Goal: Transaction & Acquisition: Purchase product/service

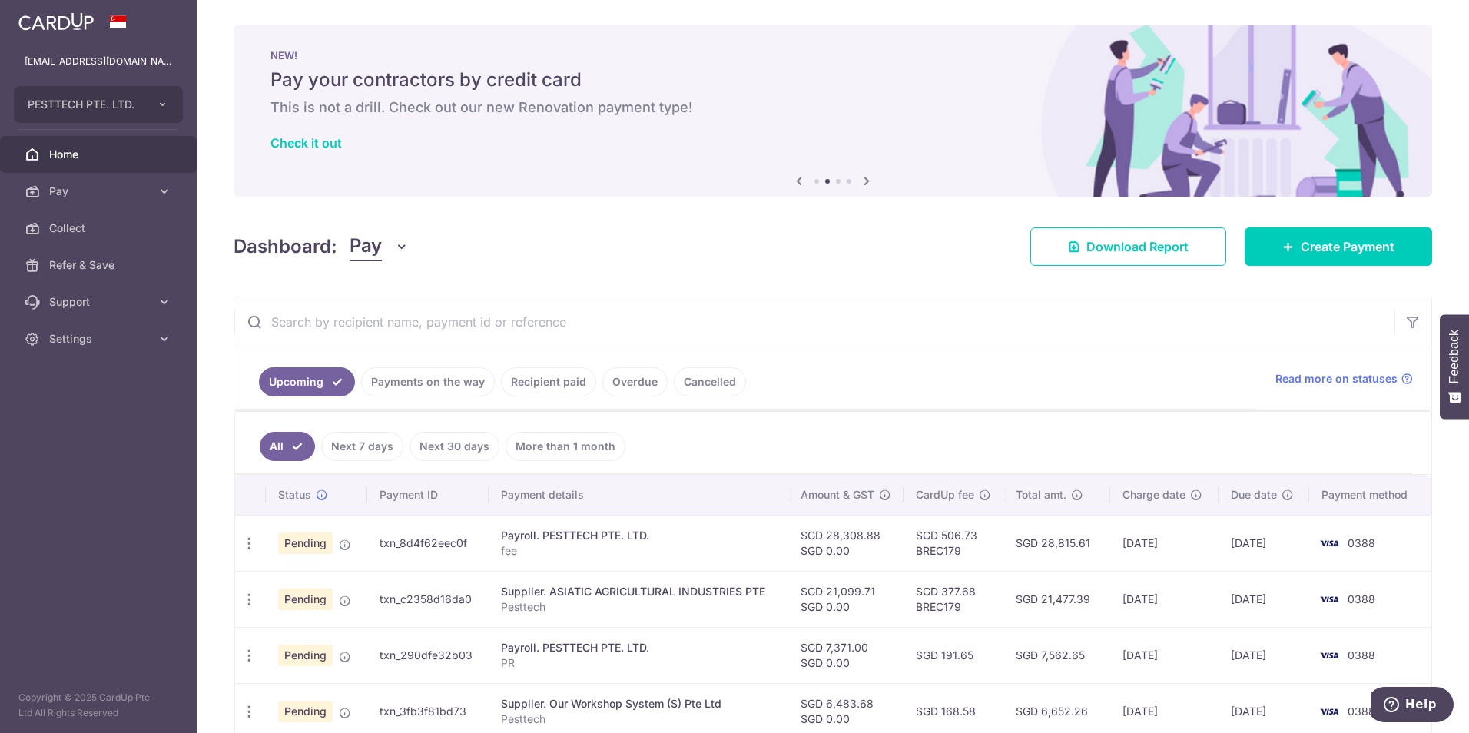
scroll to position [307, 0]
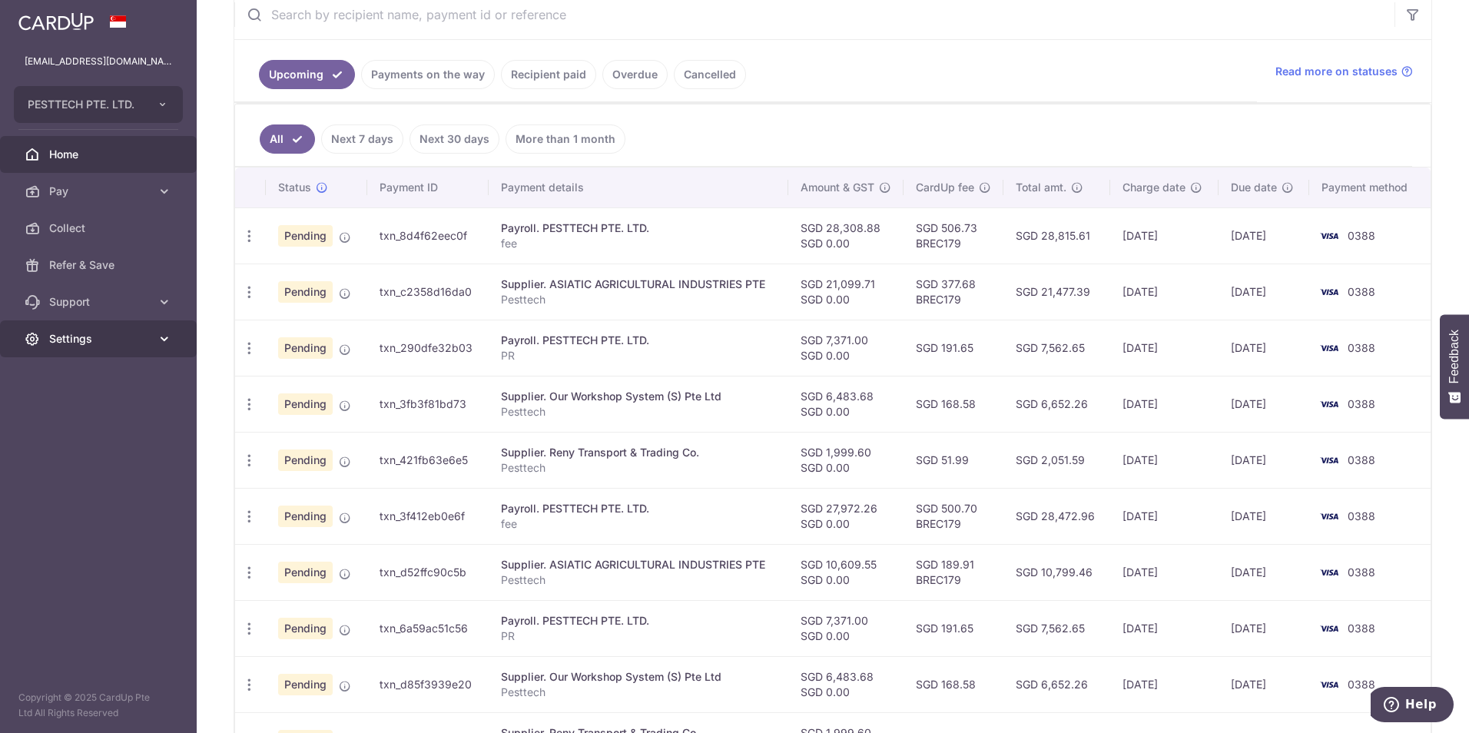
click at [64, 340] on span "Settings" at bounding box center [99, 338] width 101 height 15
click at [106, 413] on span "Logout" at bounding box center [99, 412] width 101 height 15
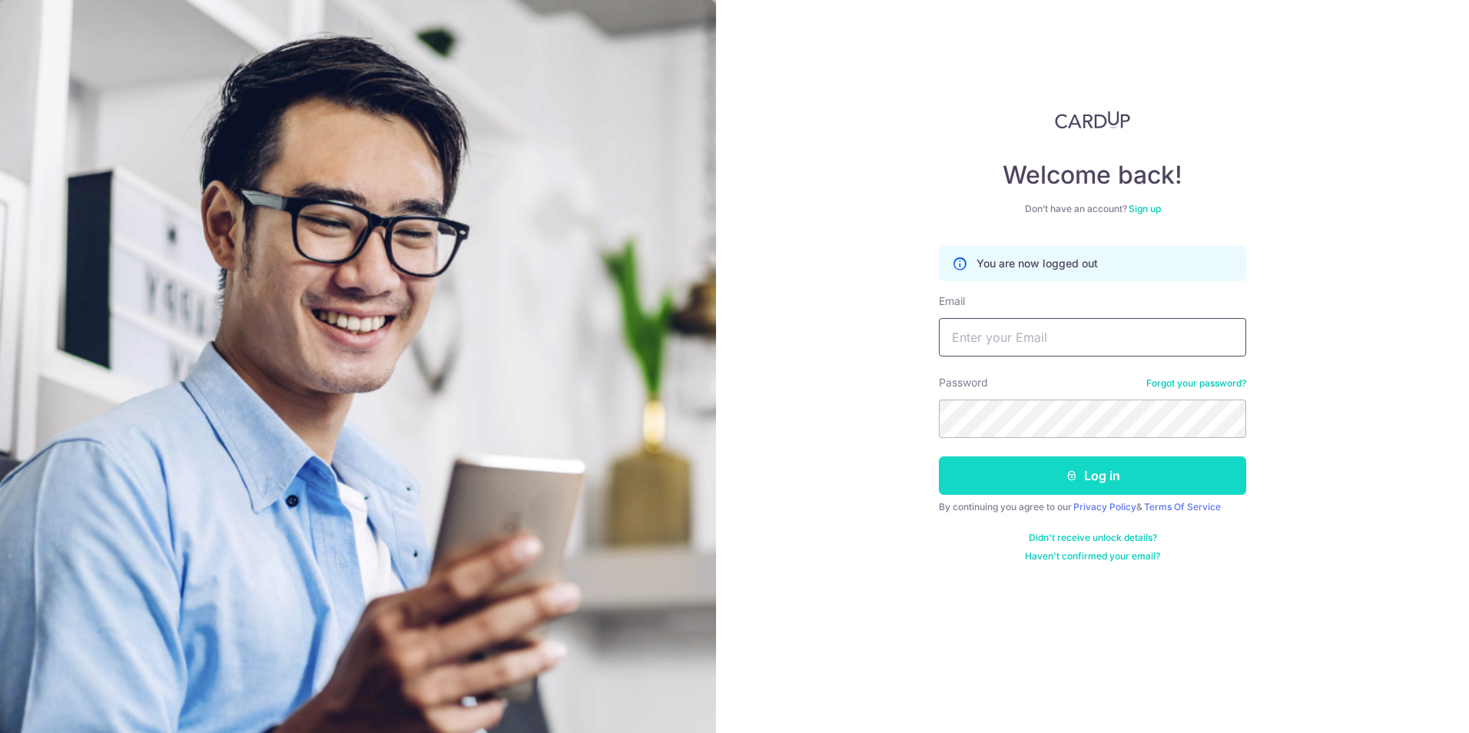
type input "pc@pesttech.com.sg"
click at [1073, 475] on icon "submit" at bounding box center [1071, 475] width 12 height 12
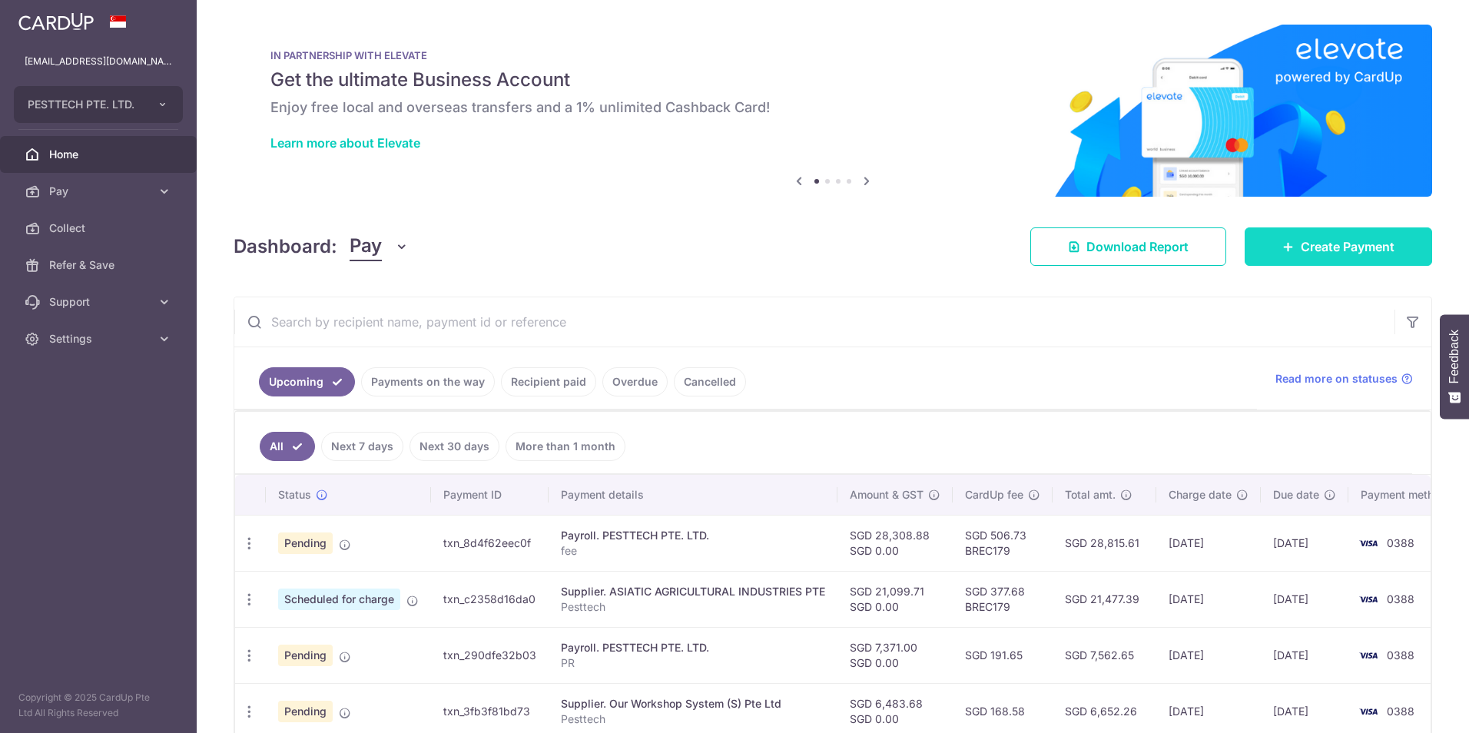
click at [1300, 263] on link "Create Payment" at bounding box center [1337, 246] width 187 height 38
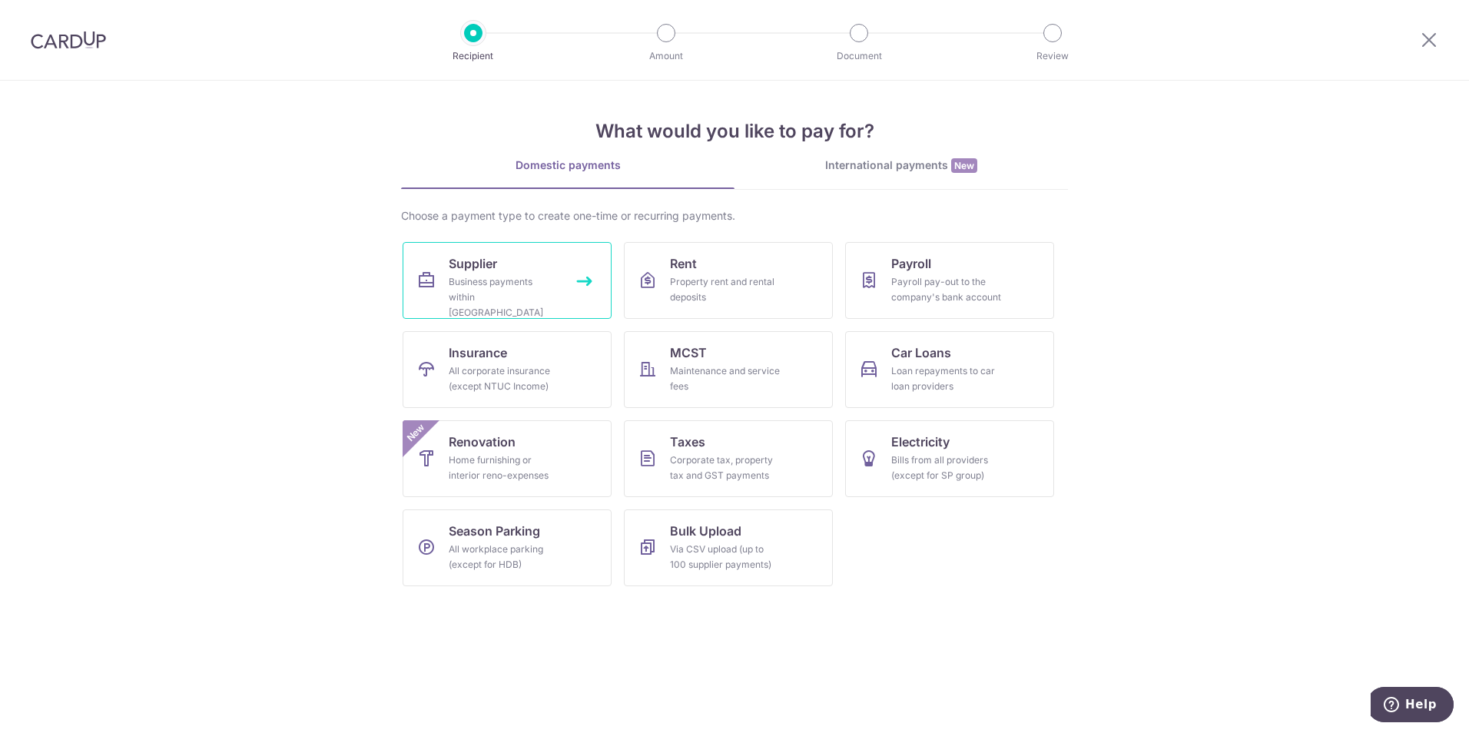
click at [538, 269] on link "Supplier Business payments within Singapore" at bounding box center [506, 280] width 209 height 77
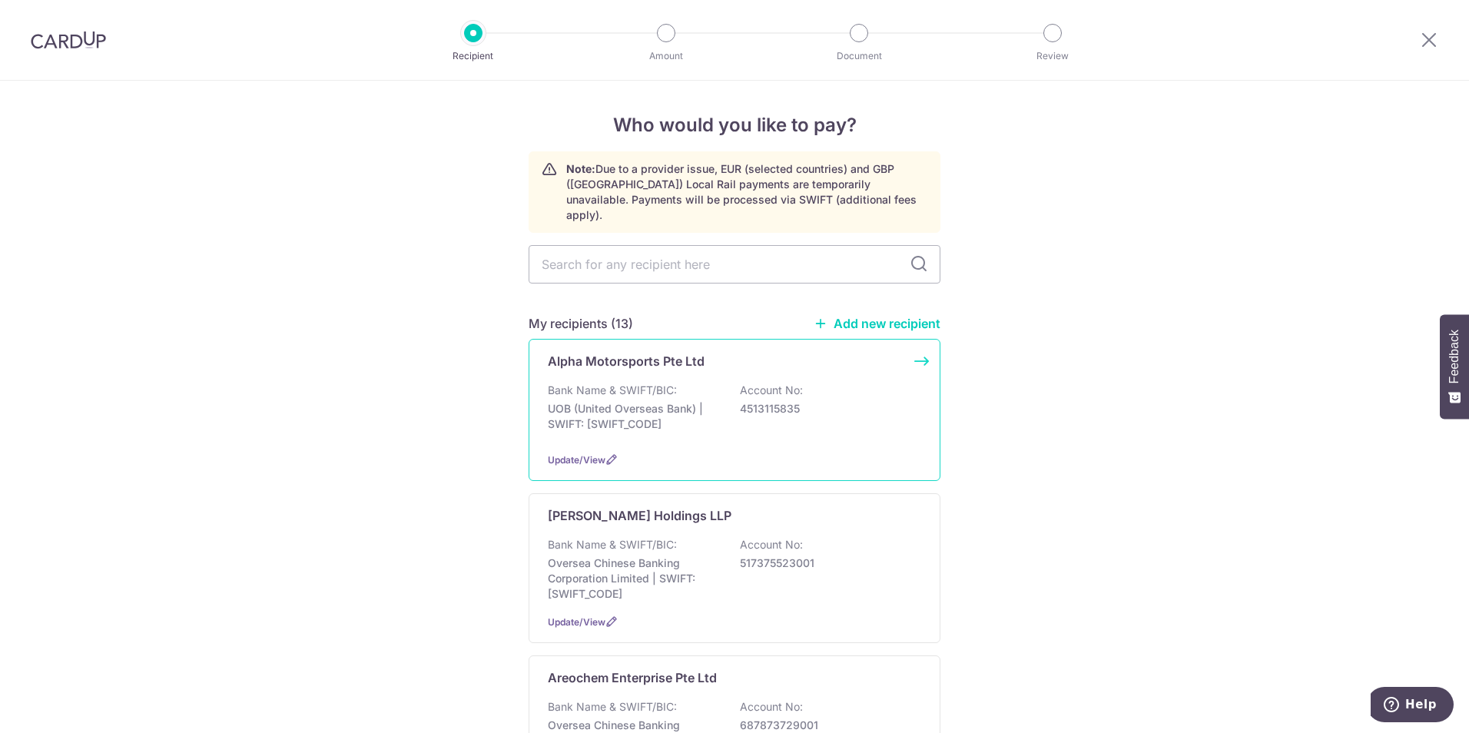
click at [703, 401] on p "UOB (United Overseas Bank) | SWIFT: UOVBSGSGXXX" at bounding box center [634, 416] width 172 height 31
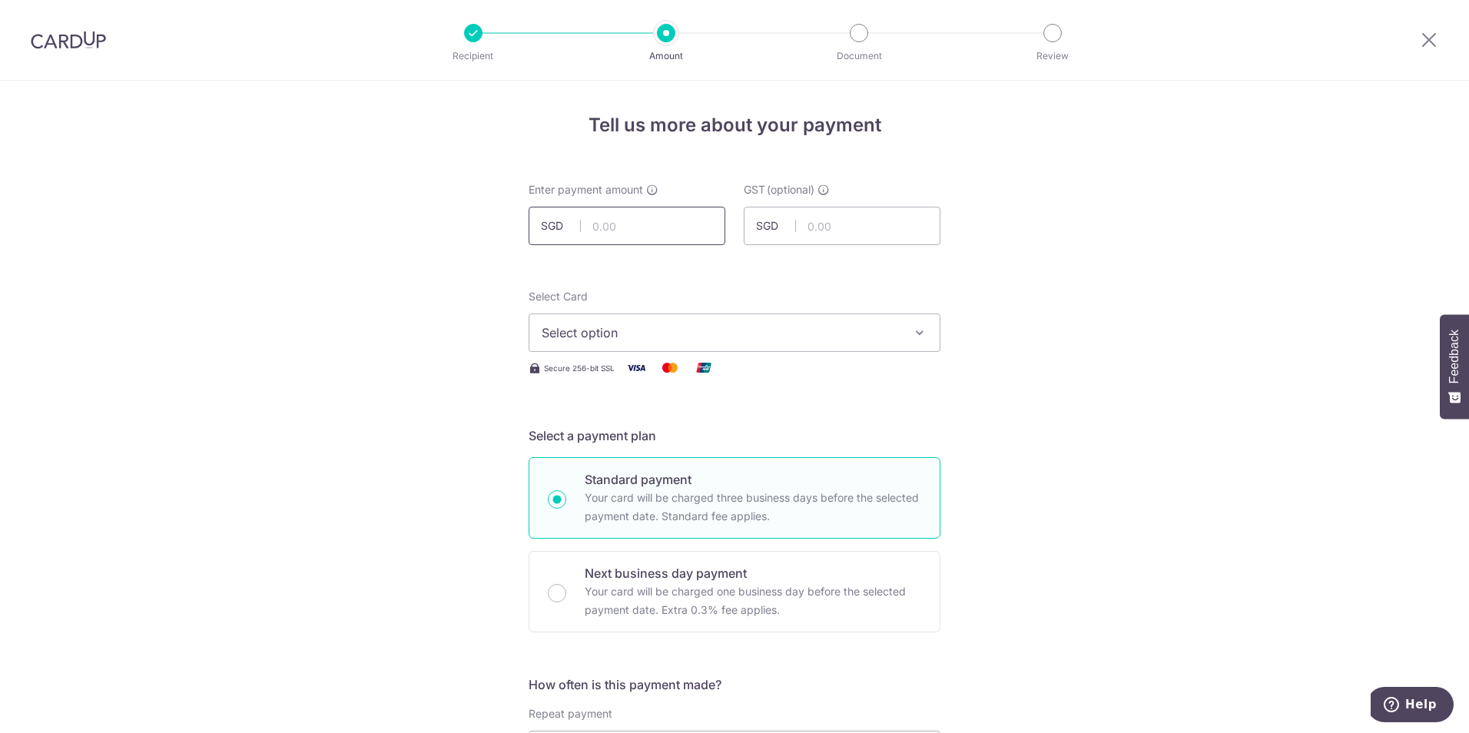
click at [676, 225] on input "text" at bounding box center [626, 226] width 197 height 38
click at [666, 232] on input "3058" at bounding box center [626, 226] width 197 height 38
type input "3,058.00"
click at [681, 330] on span "Select option" at bounding box center [721, 332] width 358 height 18
click at [671, 436] on span "**** 0388" at bounding box center [735, 442] width 386 height 18
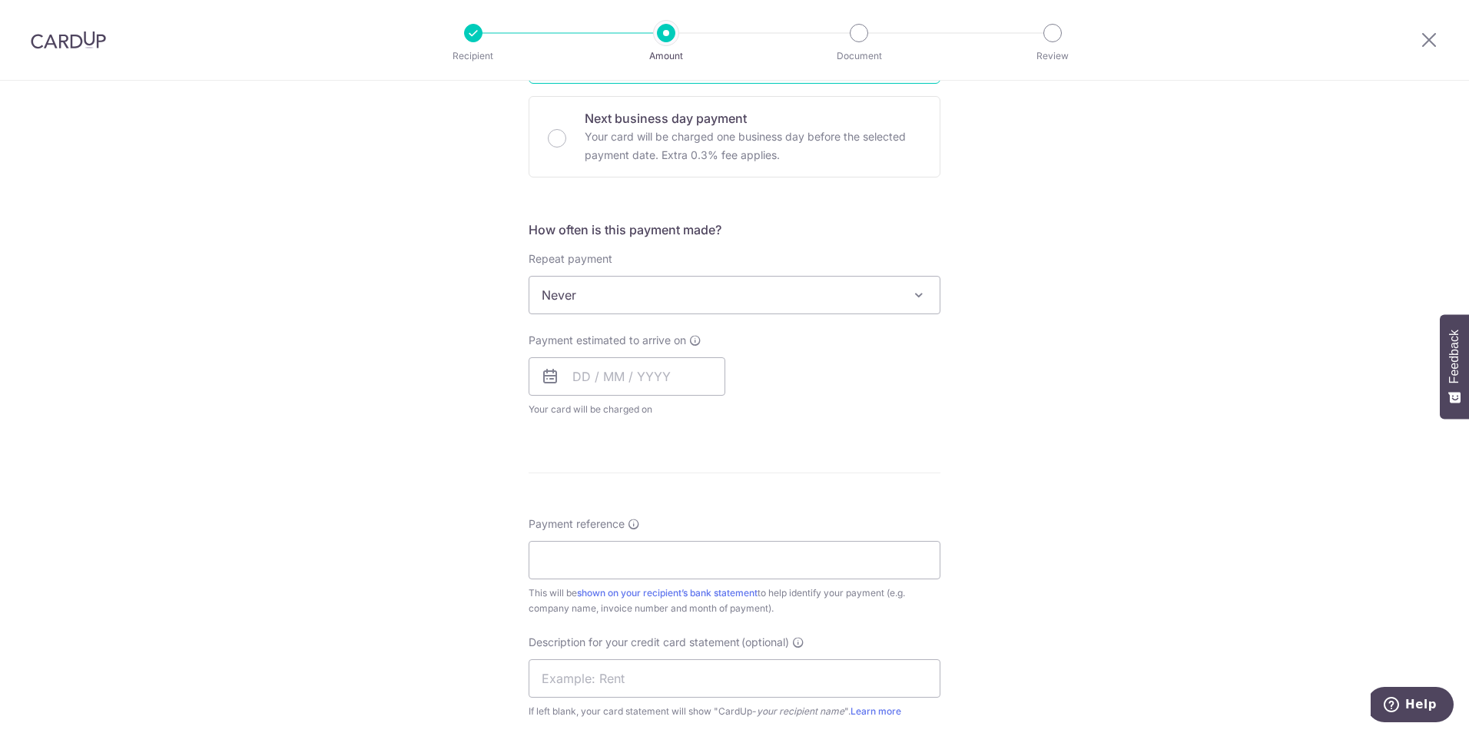
scroll to position [461, 0]
click at [759, 296] on span "Never" at bounding box center [734, 288] width 410 height 37
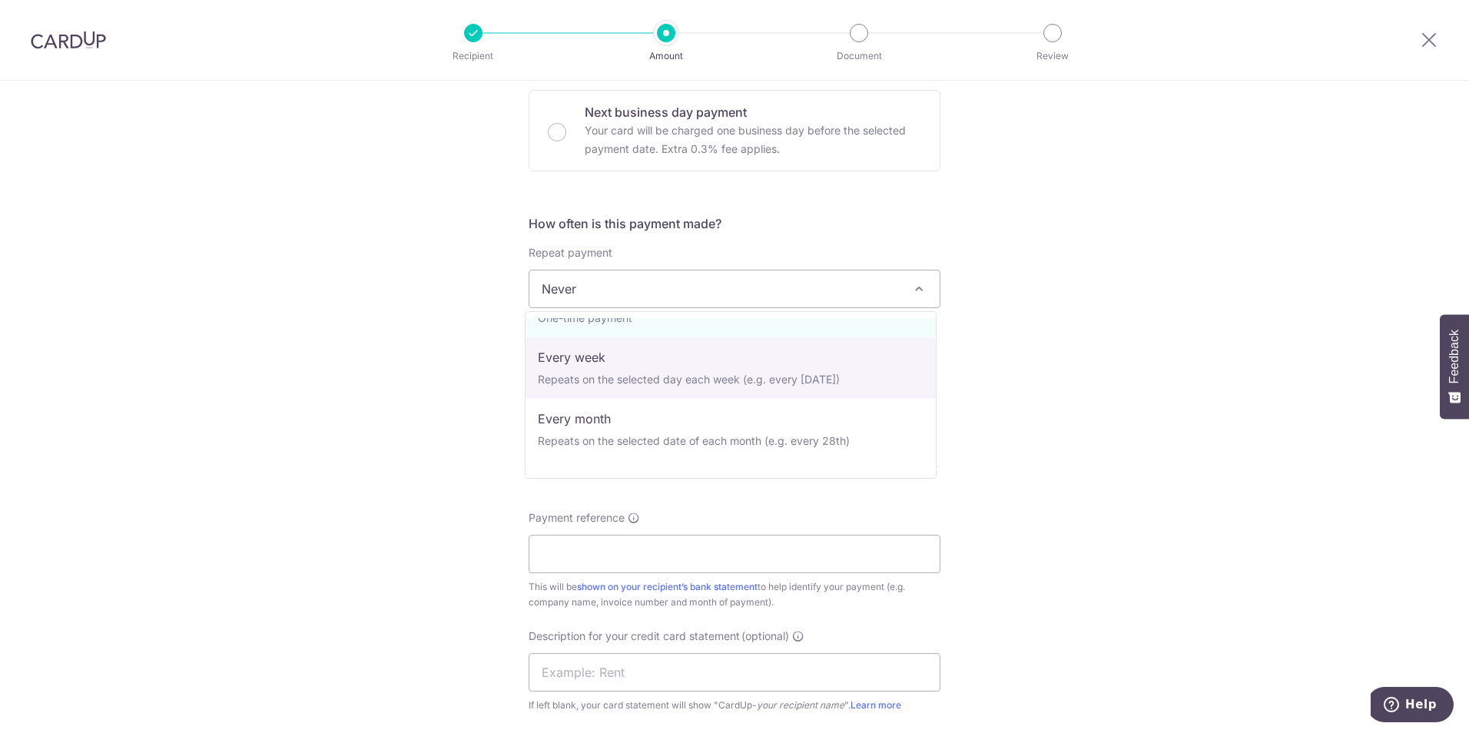
scroll to position [77, 0]
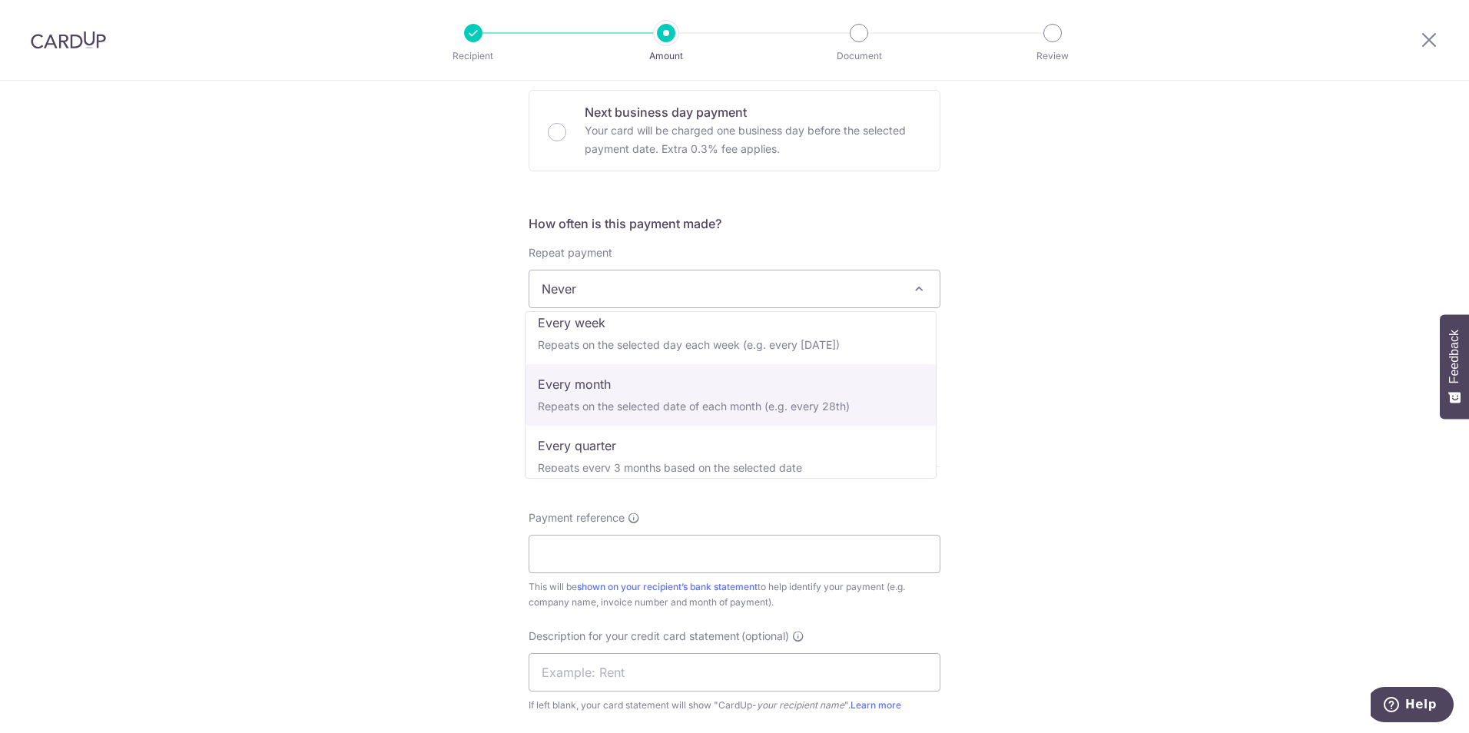
select select "3"
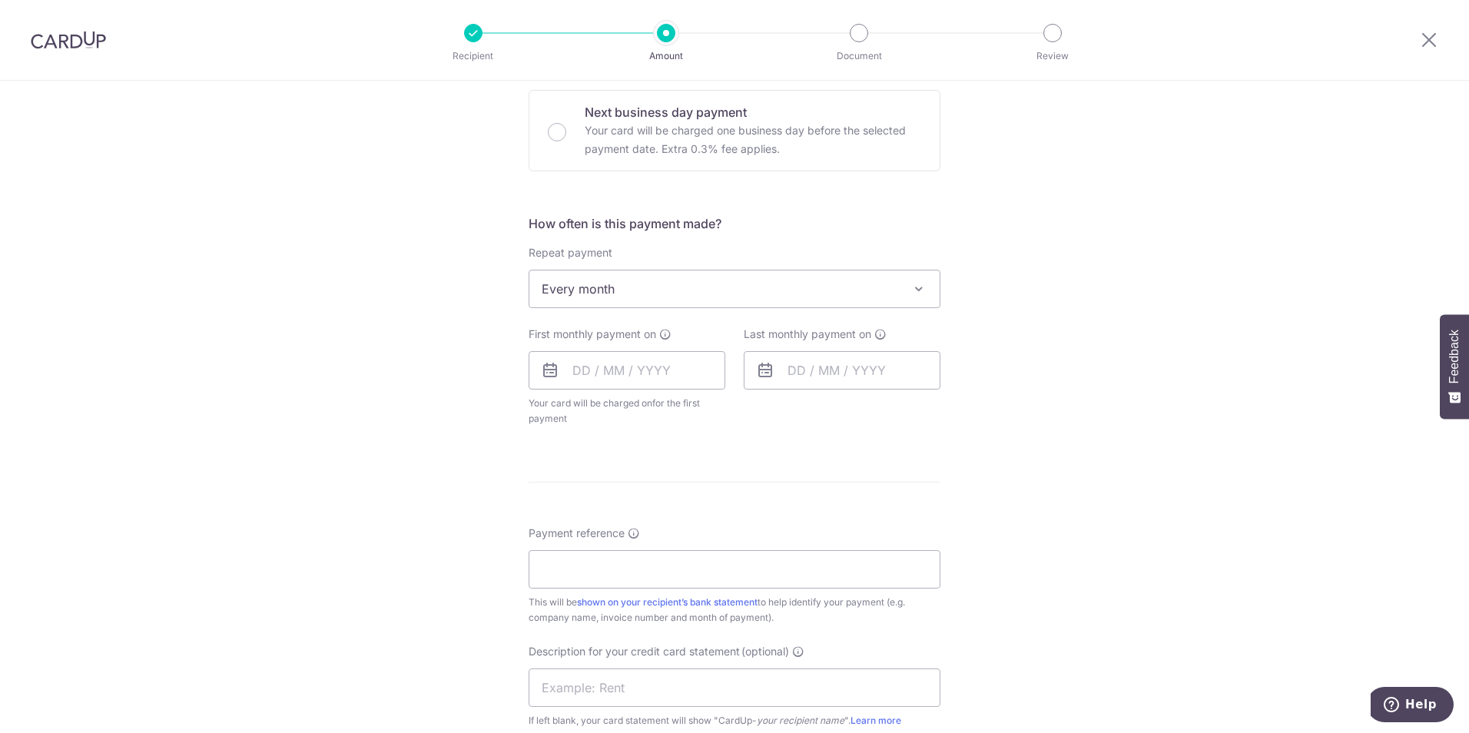
click at [1127, 378] on div "Tell us more about your payment Enter payment amount SGD 3,058.00 3058.00 GST (…" at bounding box center [734, 374] width 1469 height 1508
click at [671, 374] on input "text" at bounding box center [626, 370] width 197 height 38
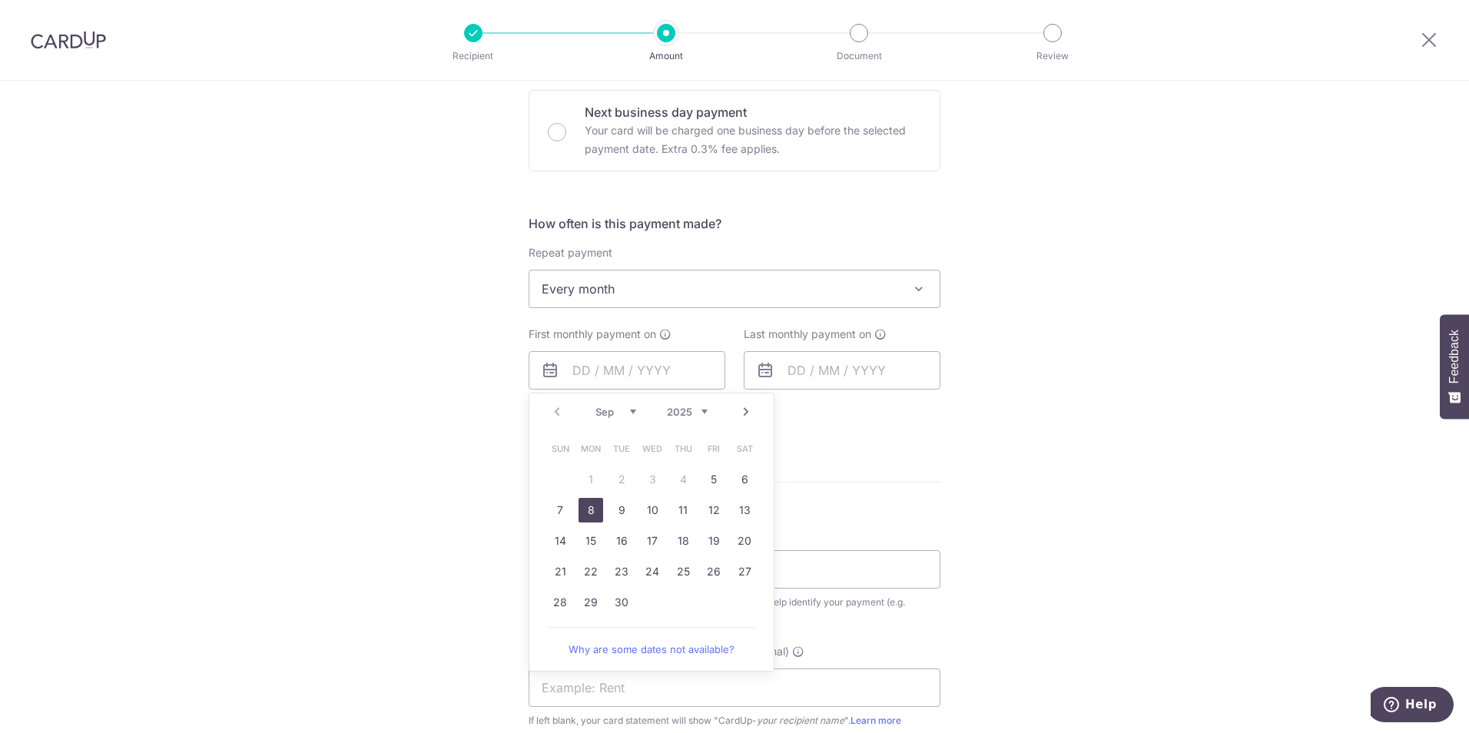
click at [589, 508] on link "8" at bounding box center [590, 510] width 25 height 25
type input "[DATE]"
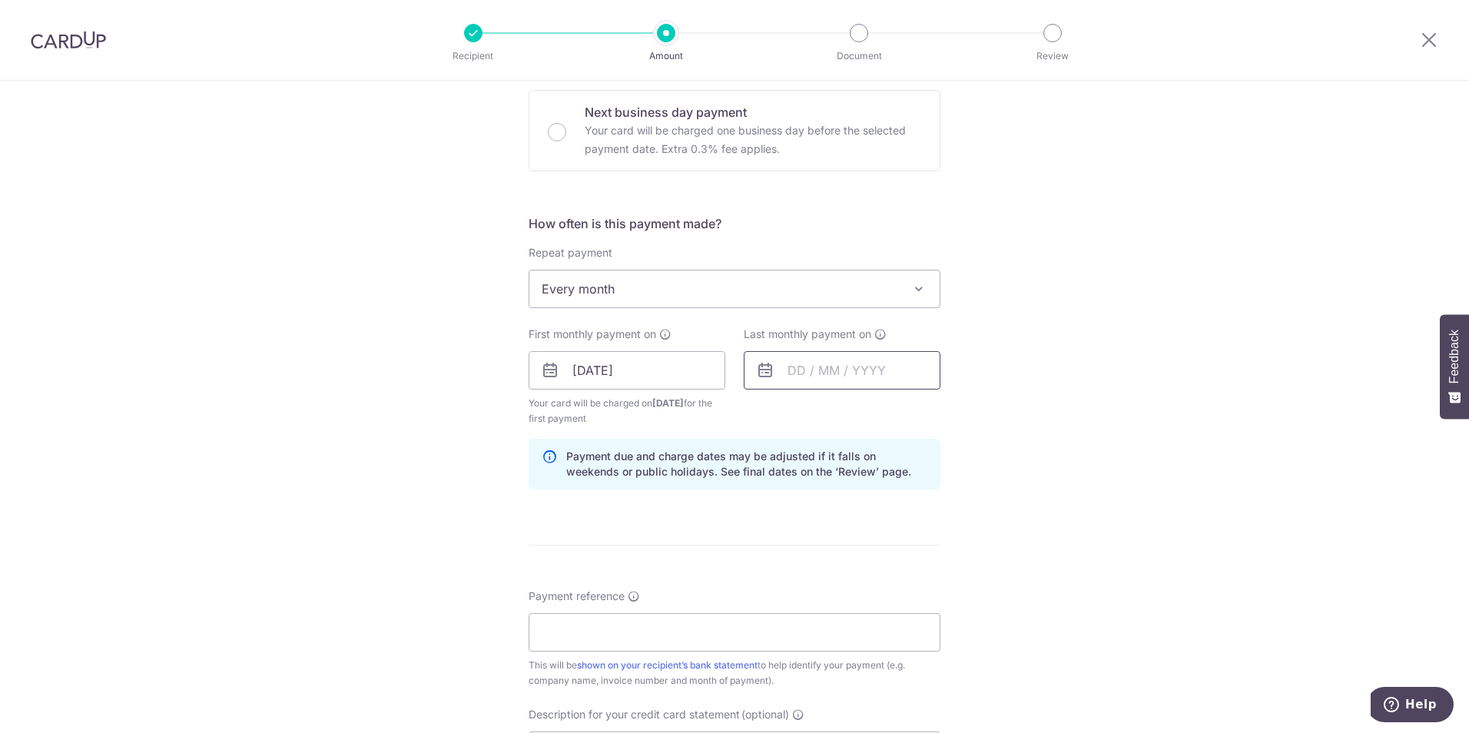
click at [872, 373] on input "text" at bounding box center [842, 370] width 197 height 38
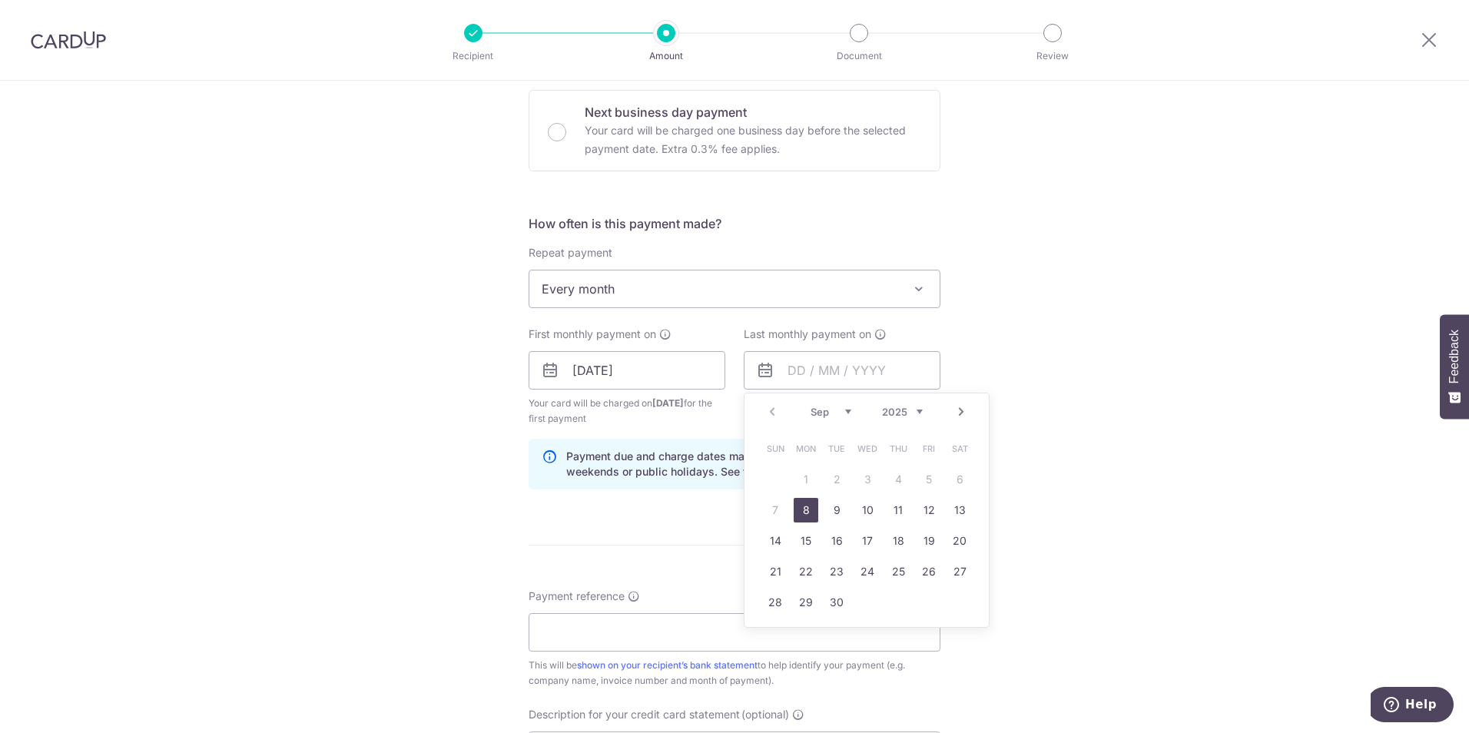
click at [822, 413] on select "Sep Oct Nov Dec" at bounding box center [830, 412] width 41 height 12
click at [895, 513] on link "9" at bounding box center [898, 510] width 25 height 25
type input "09/10/2025"
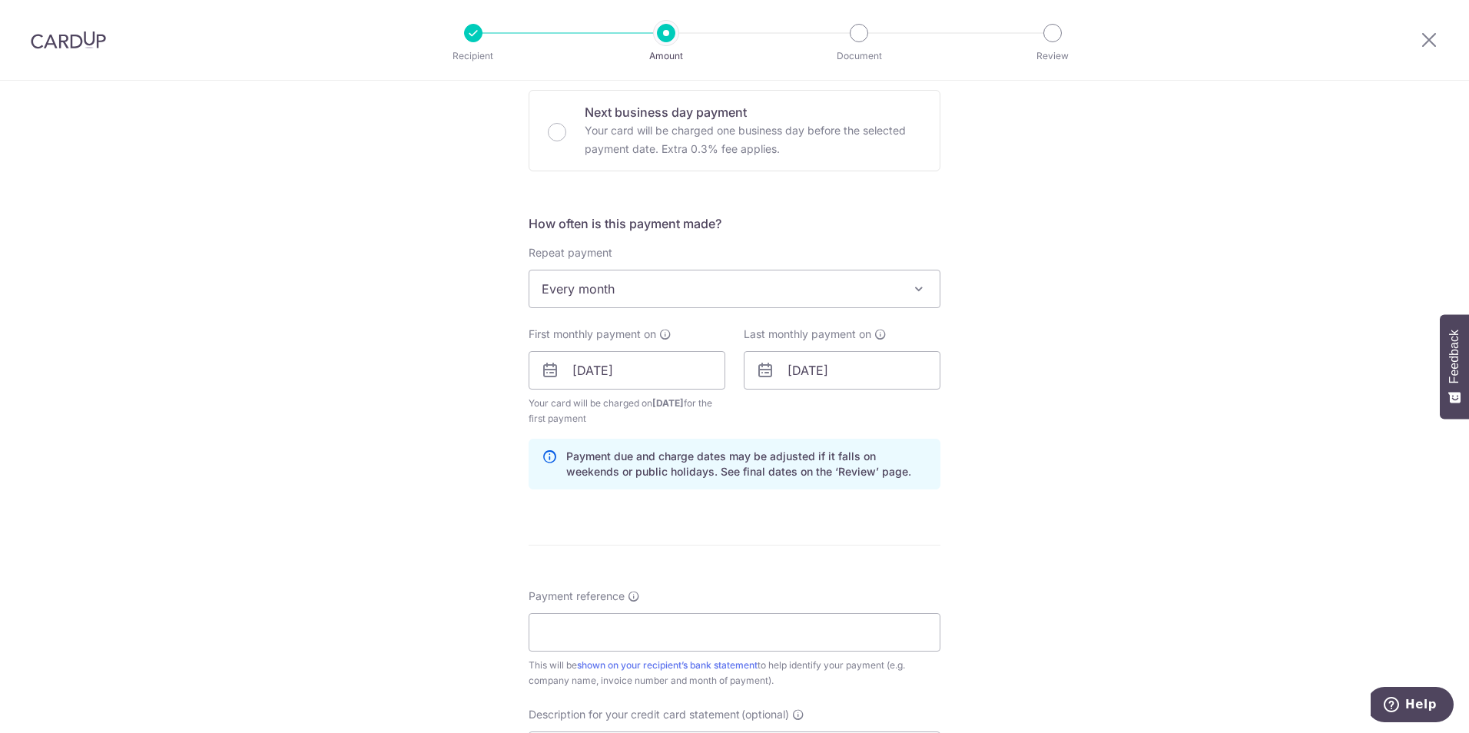
click at [1055, 493] on div "Tell us more about your payment Enter payment amount SGD 3,058.00 3058.00 GST (…" at bounding box center [734, 405] width 1469 height 1571
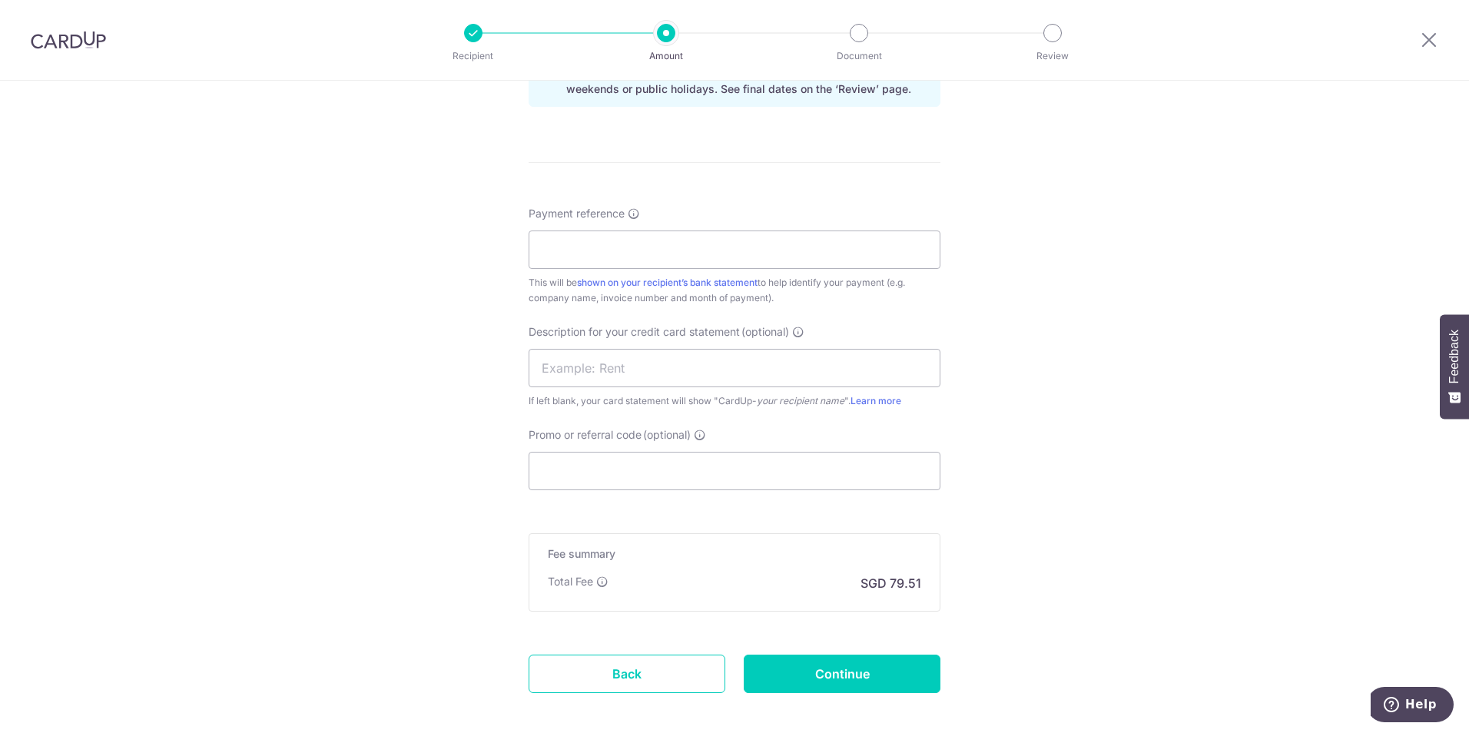
scroll to position [845, 0]
click at [702, 255] on input "Payment reference" at bounding box center [734, 248] width 412 height 38
type input "AMS"
click at [676, 360] on input "text" at bounding box center [734, 366] width 412 height 38
click at [1064, 360] on div "Tell us more about your payment Enter payment amount SGD 3,058.00 3058.00 GST (…" at bounding box center [734, 21] width 1469 height 1571
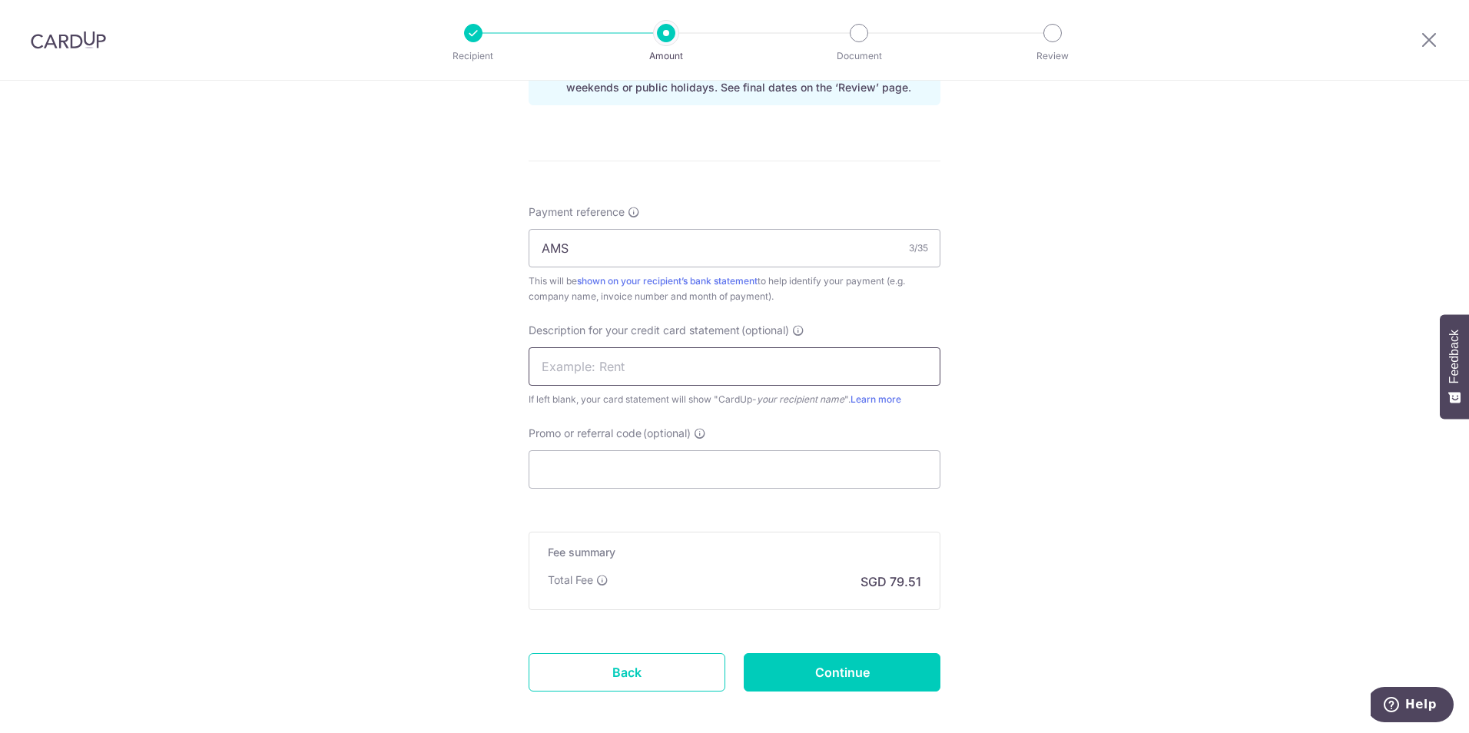
click at [870, 360] on input "text" at bounding box center [734, 366] width 412 height 38
type input "AMS"
drag, startPoint x: 796, startPoint y: 253, endPoint x: 535, endPoint y: 249, distance: 260.4
click at [535, 249] on input "AMS" at bounding box center [734, 248] width 412 height 38
type input "Pesttech"
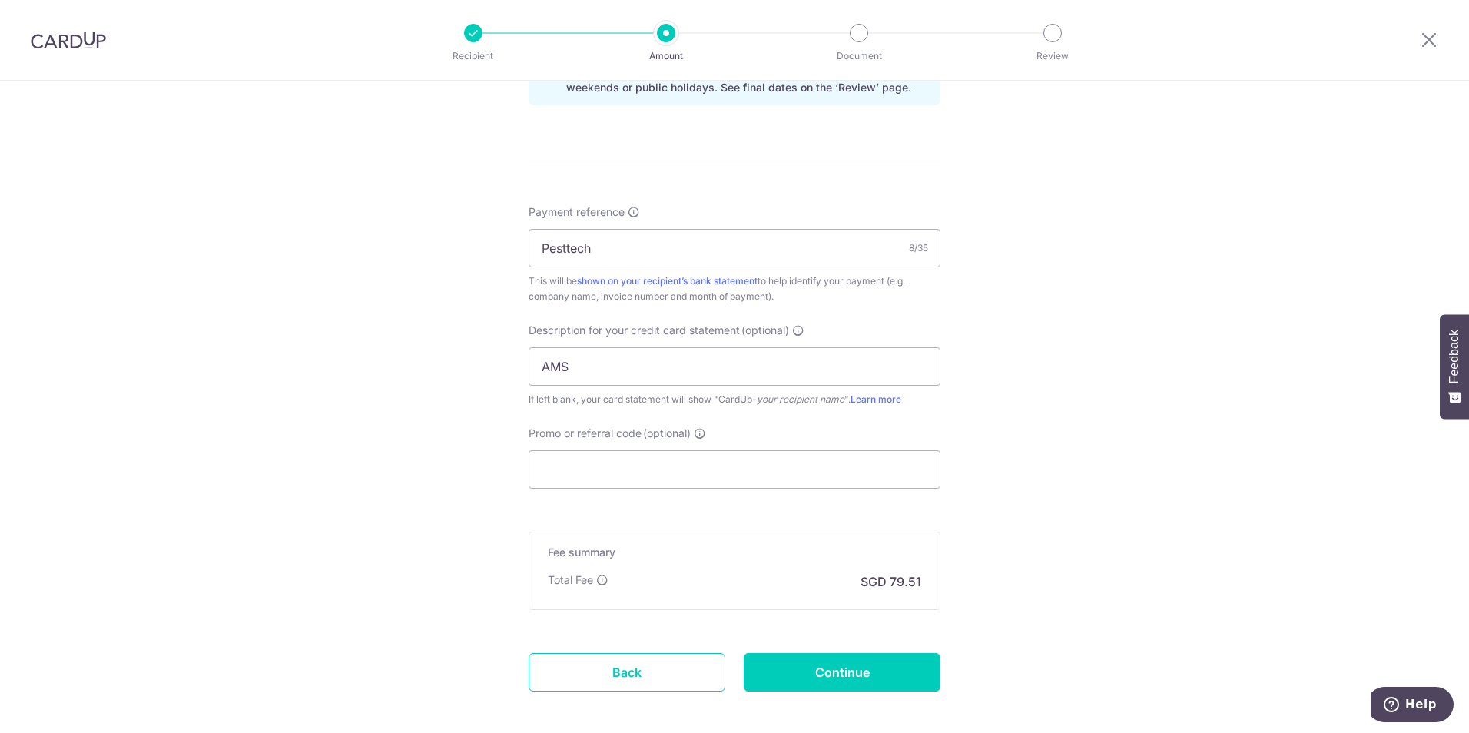
click at [422, 307] on div "Tell us more about your payment Enter payment amount SGD 3,058.00 3058.00 GST (…" at bounding box center [734, 21] width 1469 height 1571
click at [611, 480] on input "Promo or referral code (optional)" at bounding box center [734, 469] width 412 height 38
paste input "BREC179"
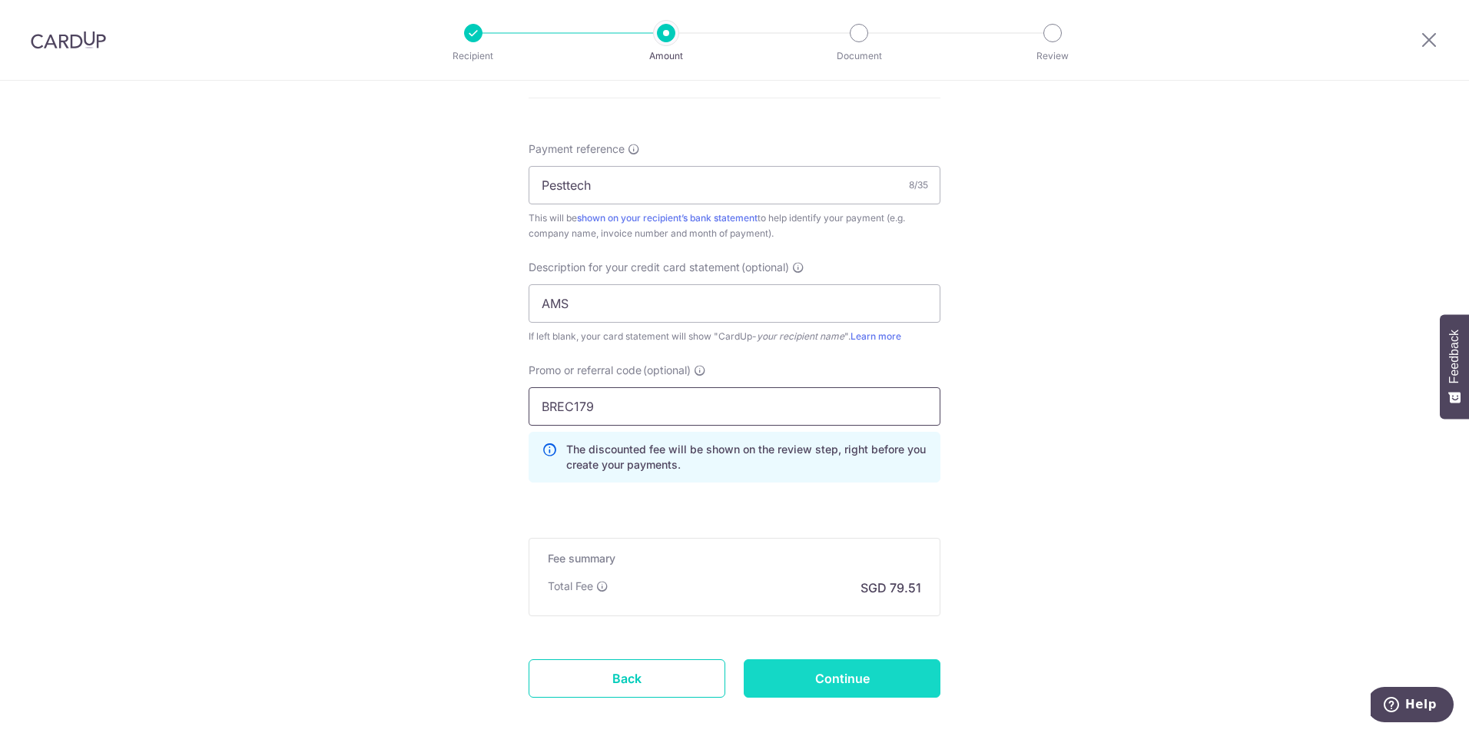
scroll to position [988, 0]
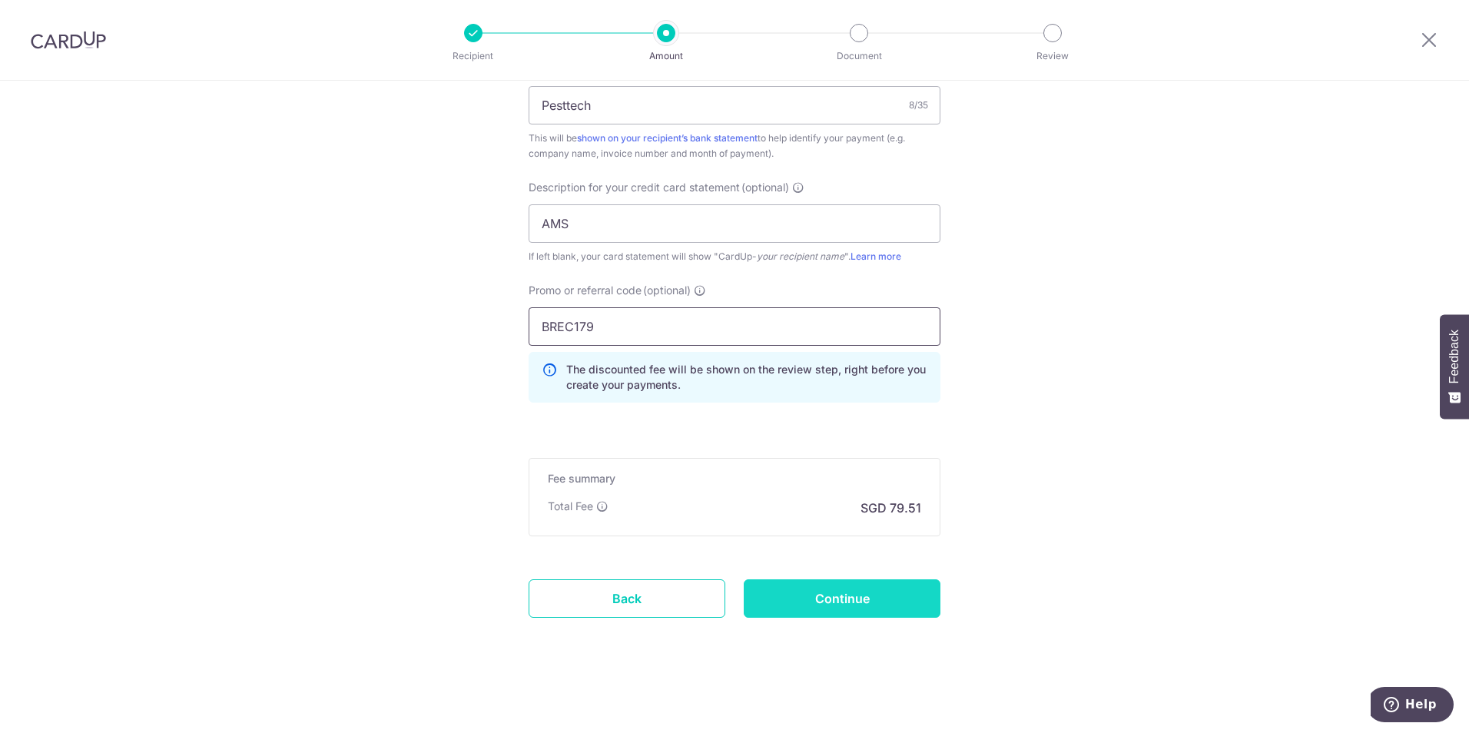
type input "BREC179"
click at [812, 595] on input "Continue" at bounding box center [842, 598] width 197 height 38
type input "Create Schedule"
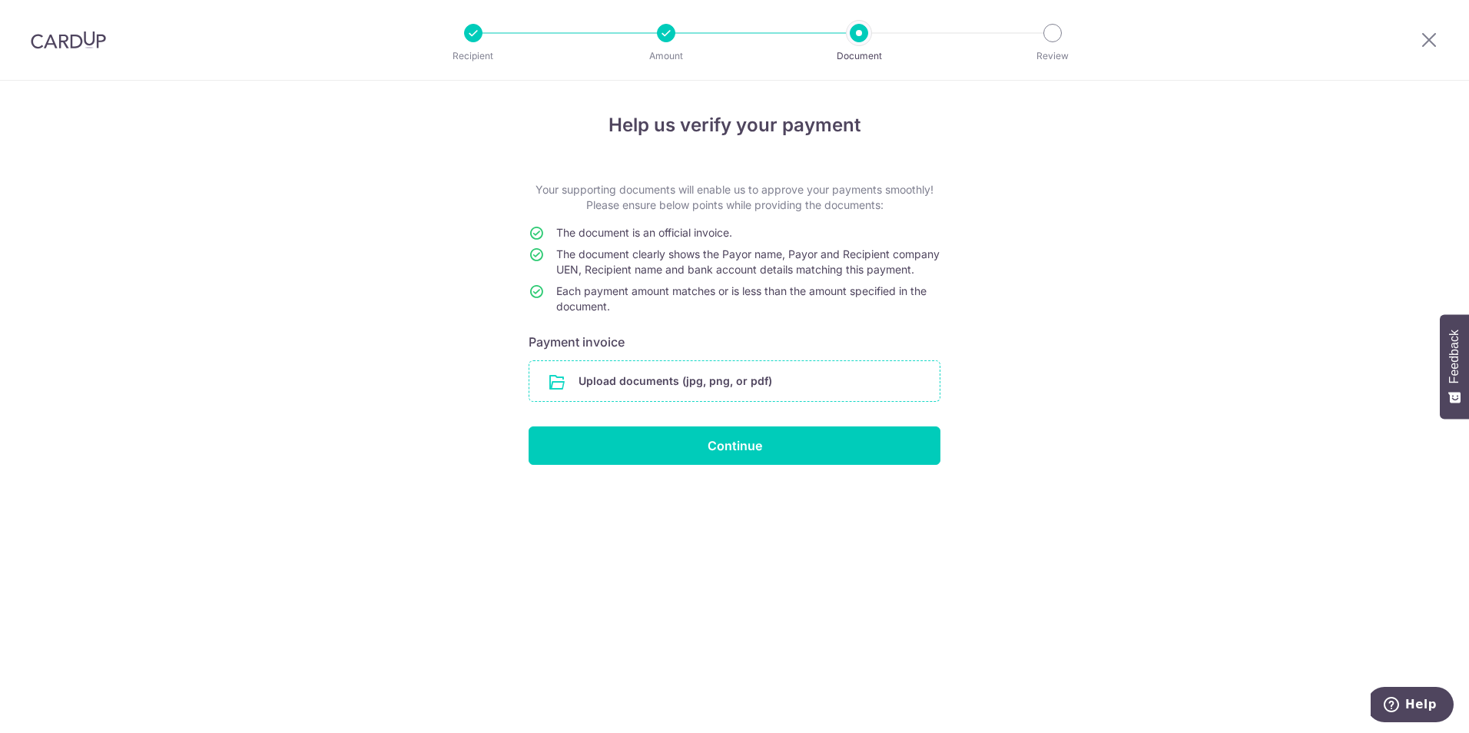
click at [798, 398] on input "file" at bounding box center [734, 381] width 410 height 40
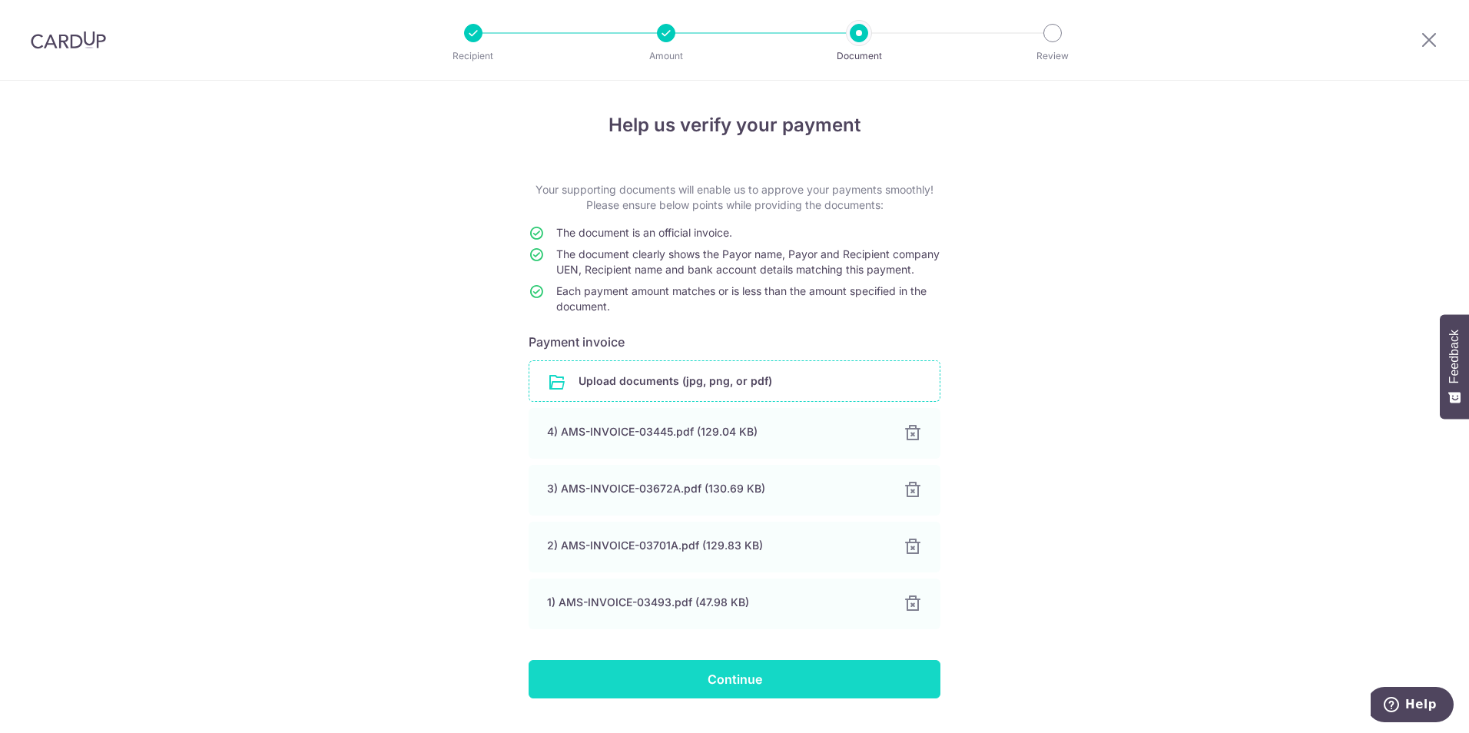
click at [891, 687] on input "Continue" at bounding box center [734, 679] width 412 height 38
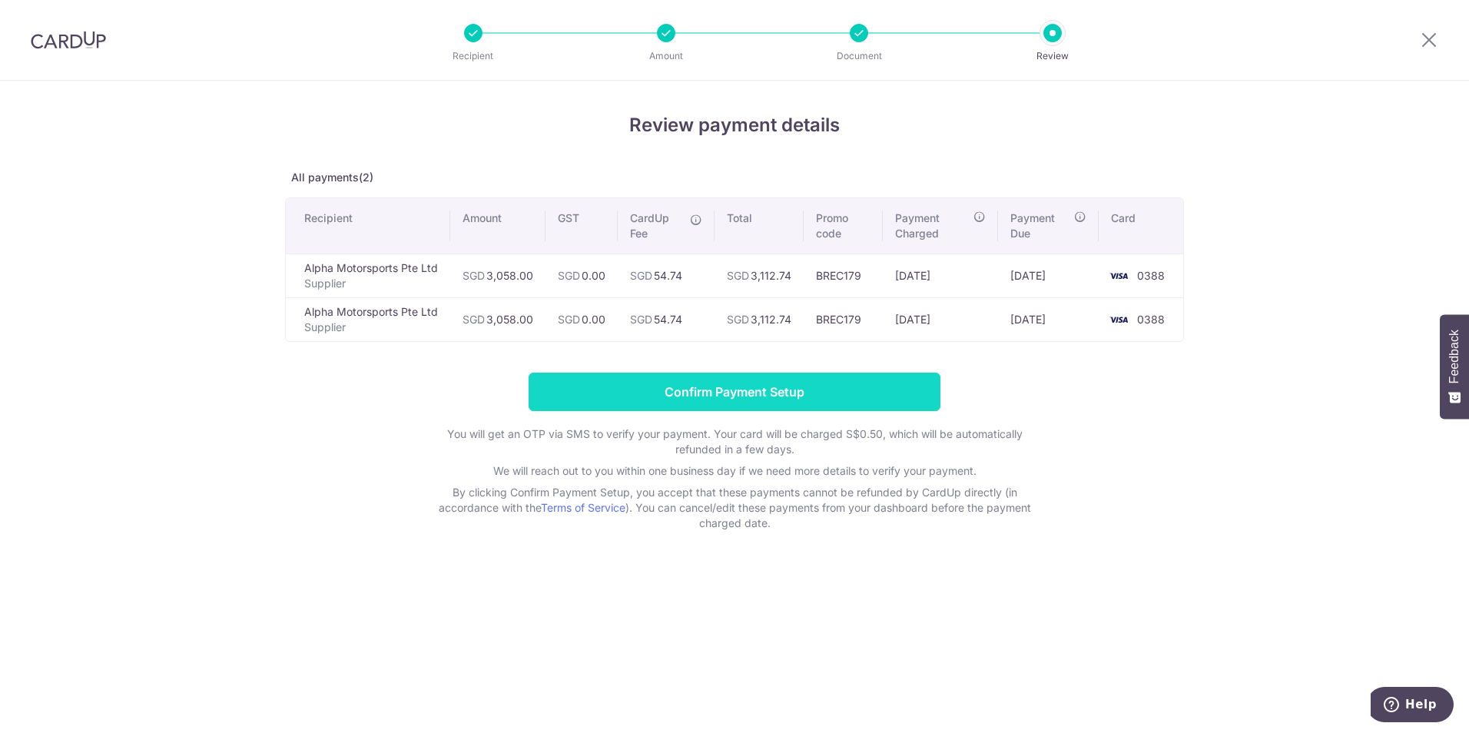
click at [800, 396] on input "Confirm Payment Setup" at bounding box center [734, 392] width 412 height 38
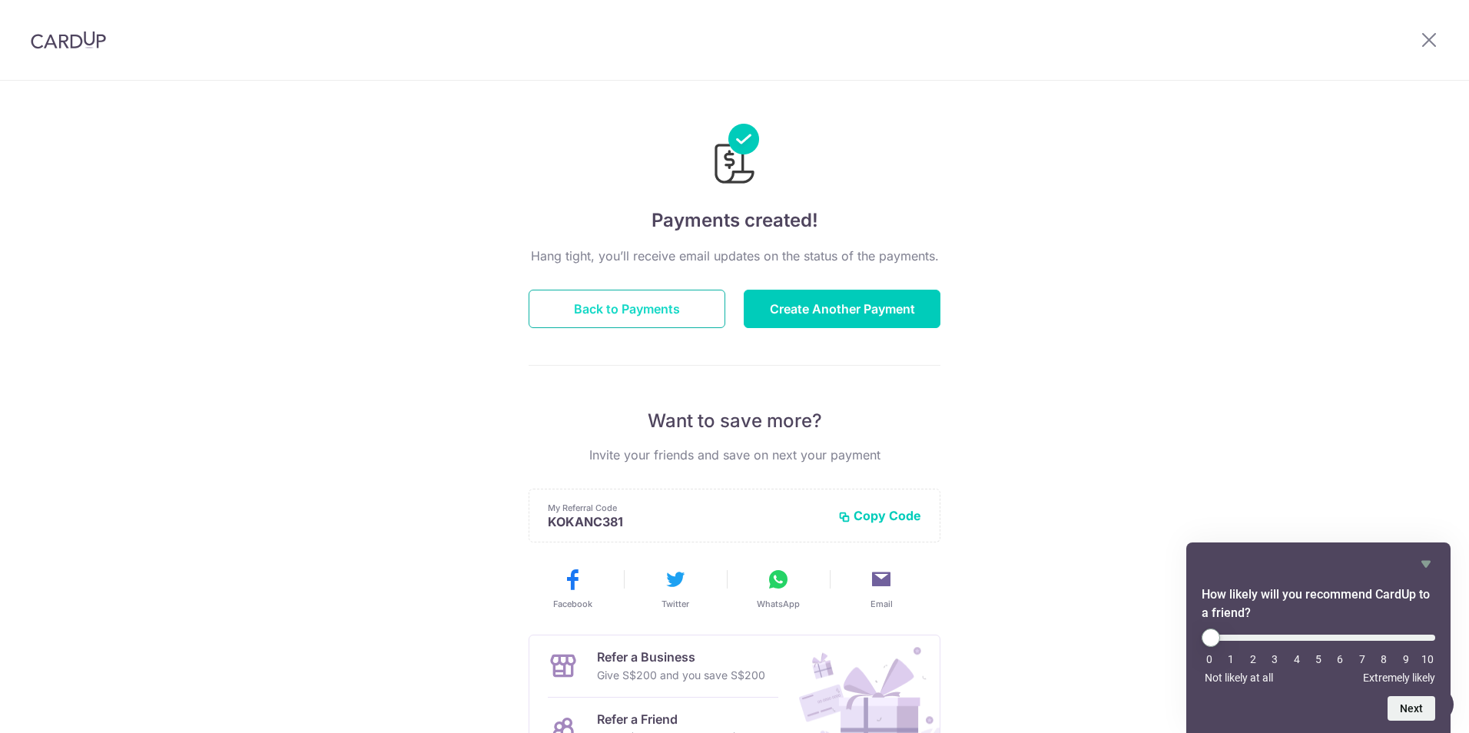
click at [645, 319] on button "Back to Payments" at bounding box center [626, 309] width 197 height 38
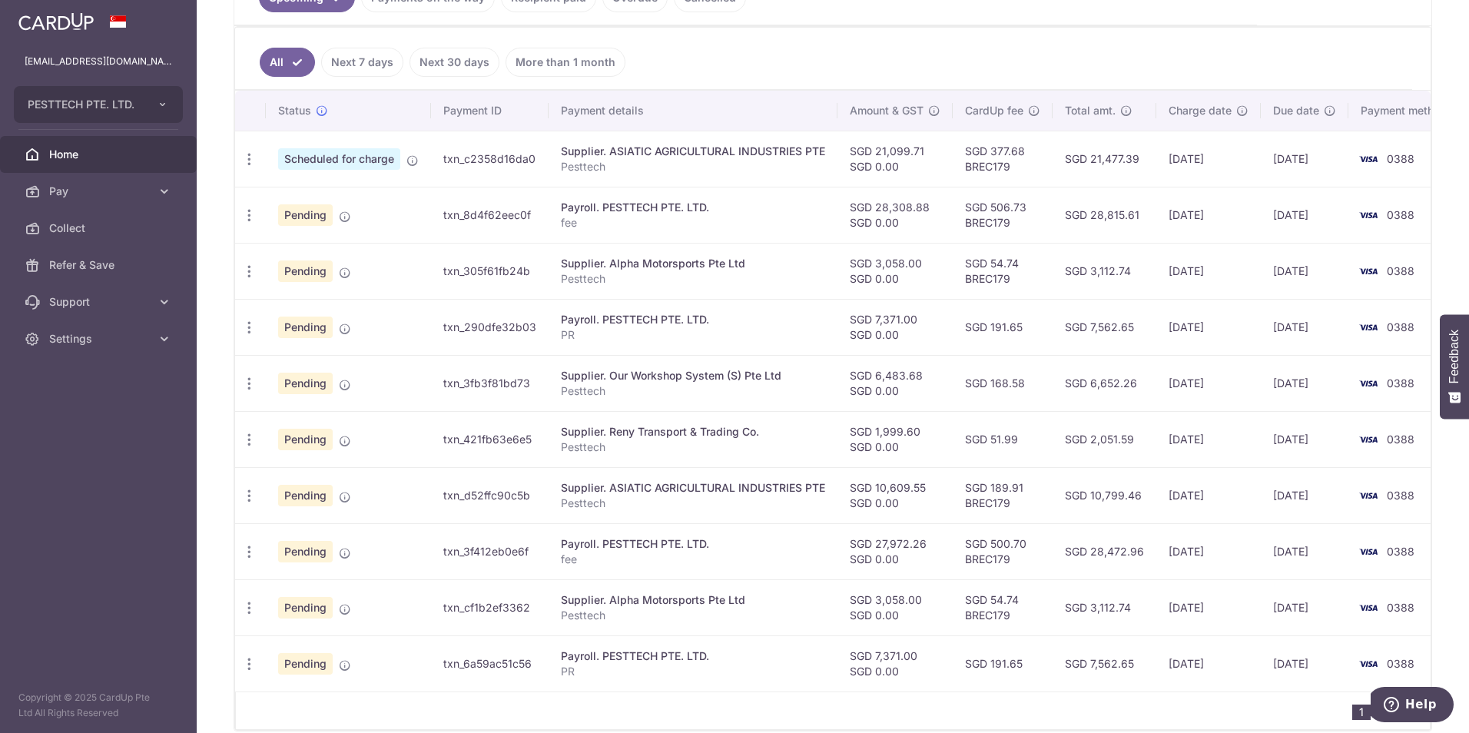
scroll to position [461, 0]
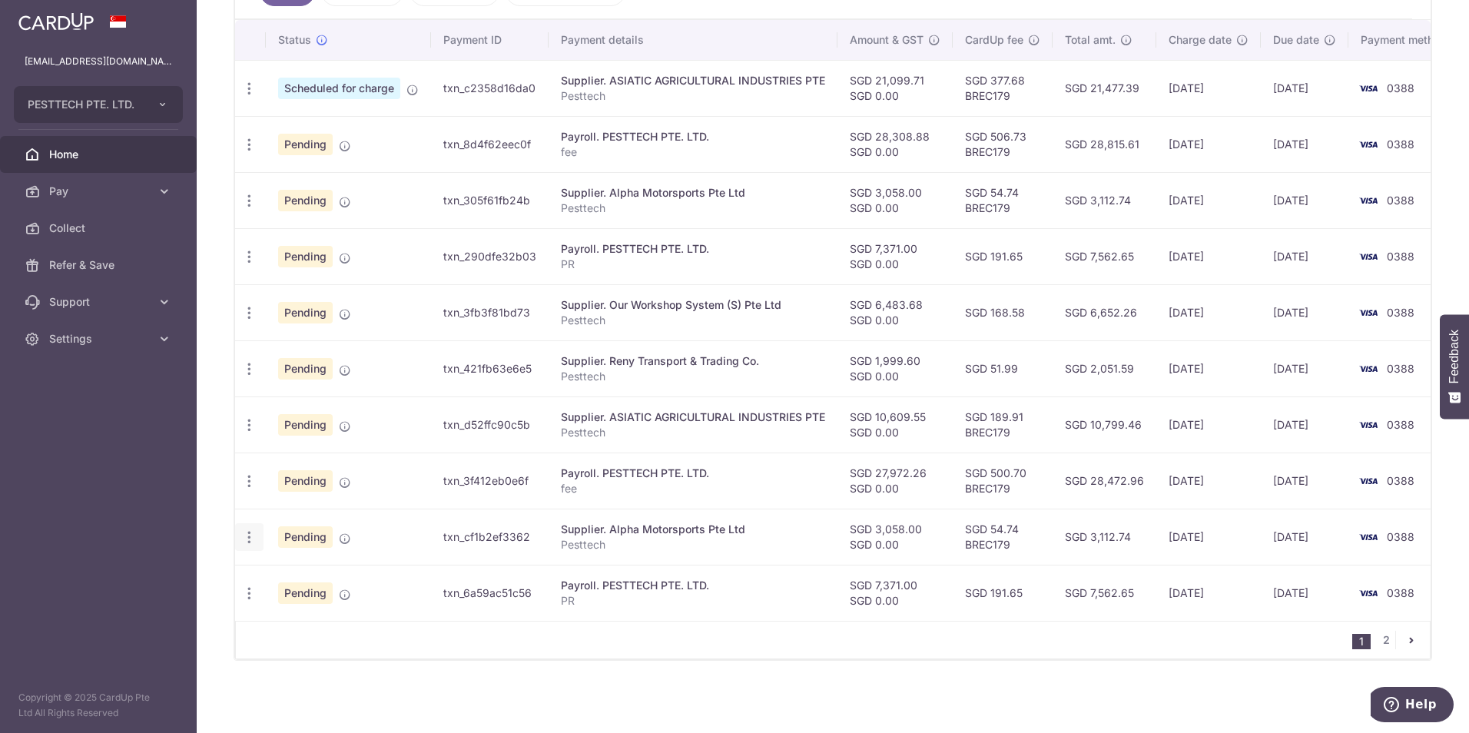
click at [247, 97] on icon "button" at bounding box center [249, 89] width 16 height 16
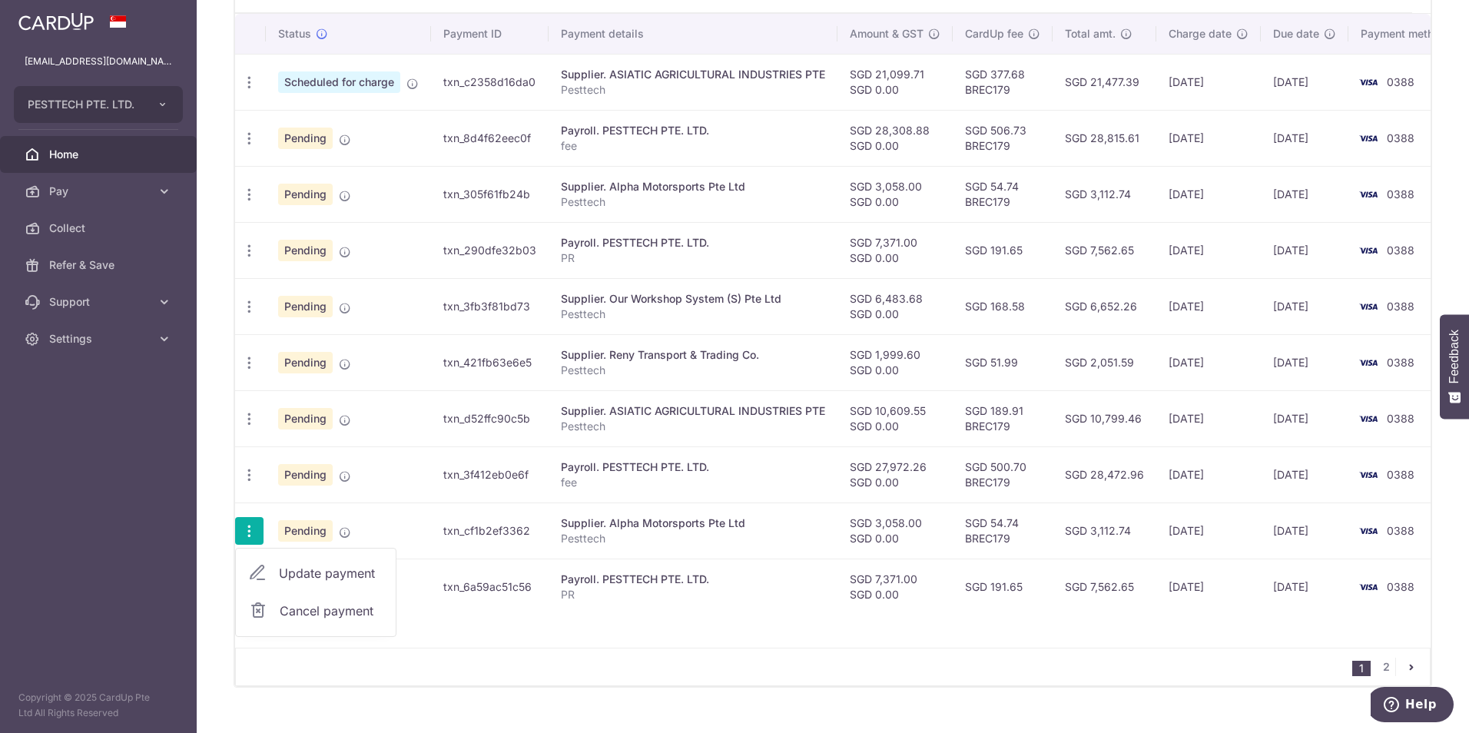
click at [296, 618] on span "Cancel payment" at bounding box center [331, 610] width 103 height 18
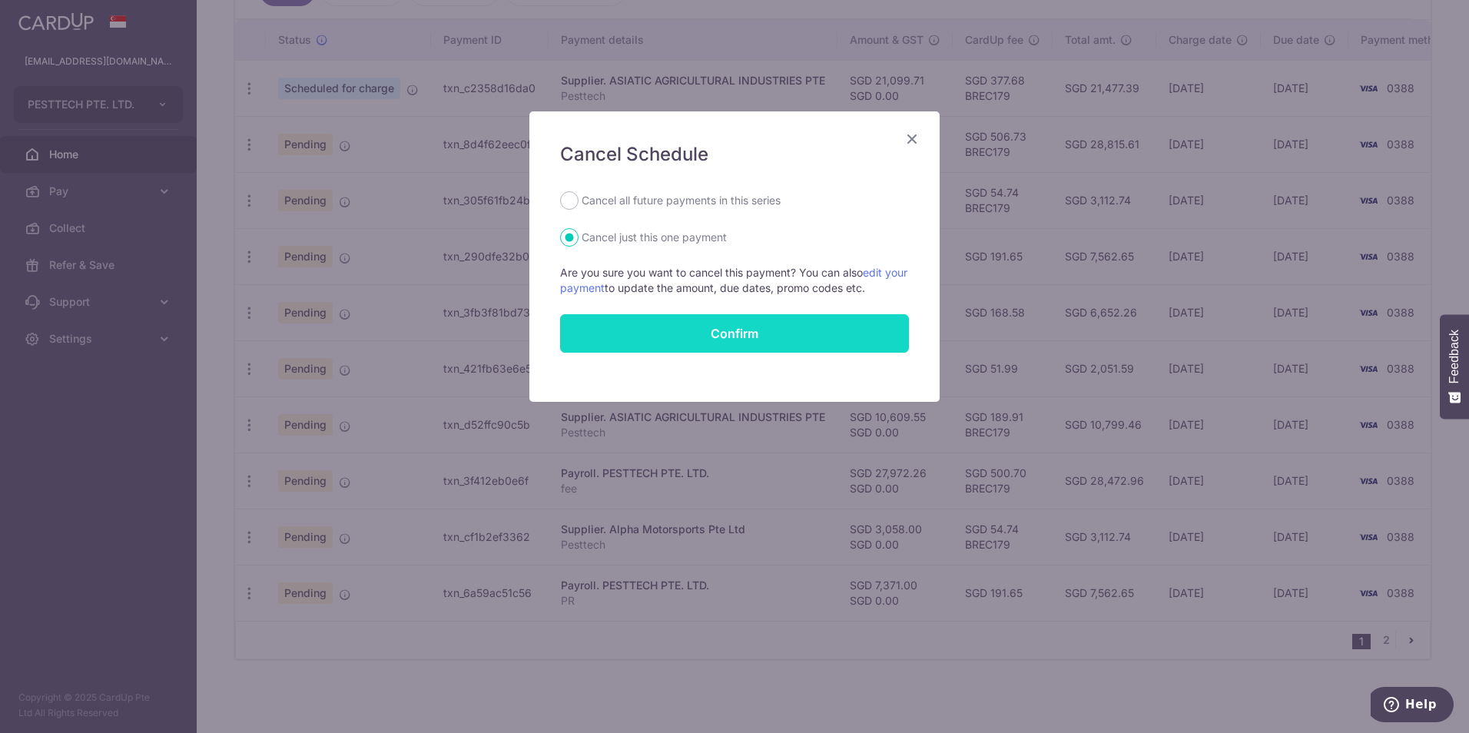
click at [682, 336] on button "Confirm" at bounding box center [734, 333] width 349 height 38
